Goal: Register for event/course

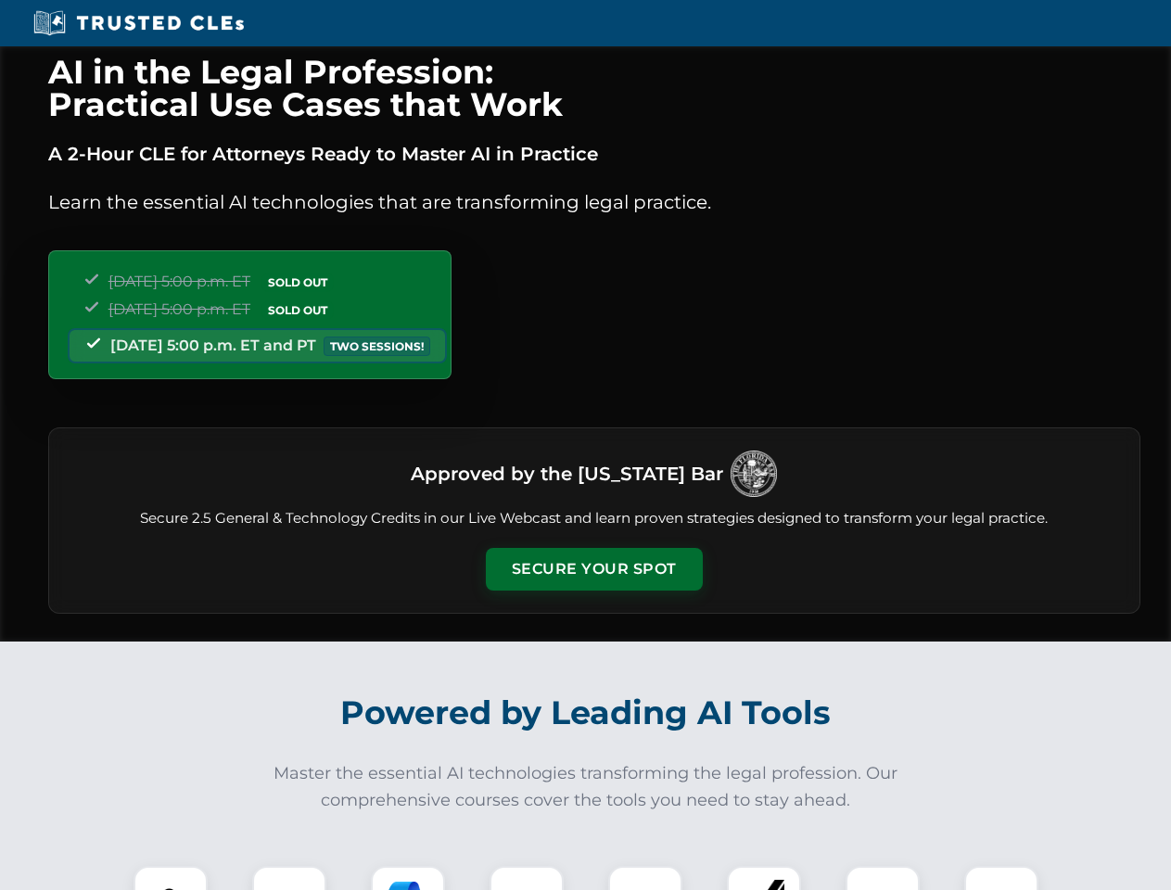
click at [593, 569] on button "Secure Your Spot" at bounding box center [594, 569] width 217 height 43
click at [171, 878] on img at bounding box center [171, 903] width 54 height 54
click at [289, 878] on div at bounding box center [289, 903] width 74 height 74
click at [408, 878] on div at bounding box center [408, 903] width 74 height 74
click at [527, 878] on img at bounding box center [527, 903] width 52 height 52
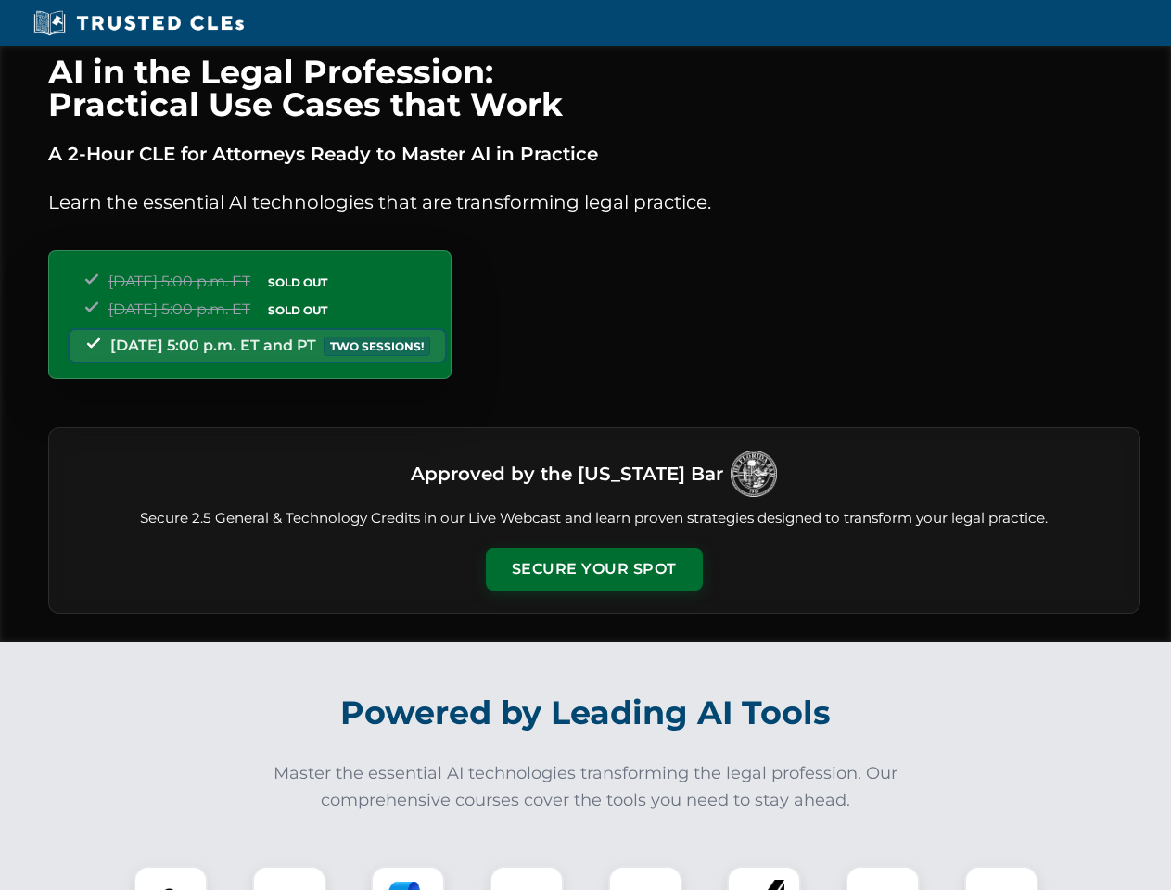
scroll to position [435, 0]
